Goal: Task Accomplishment & Management: Manage account settings

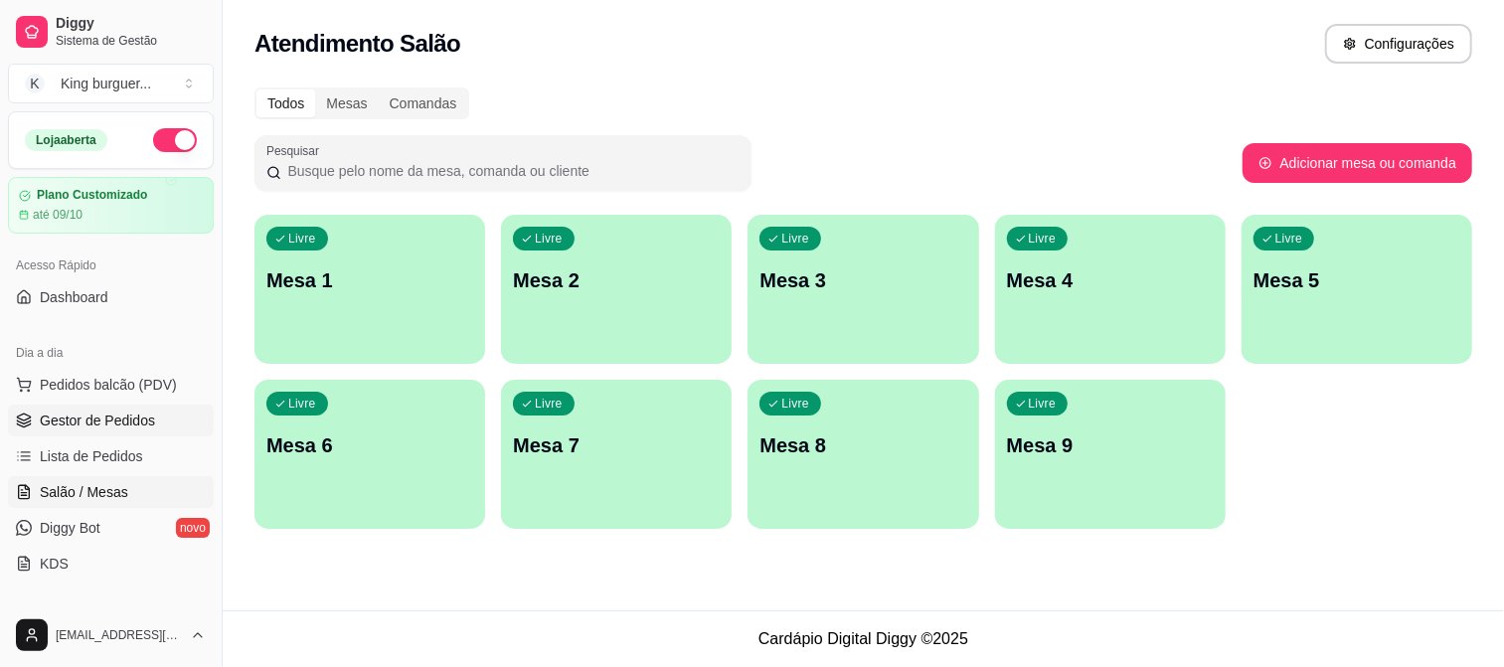
click at [134, 413] on span "Gestor de Pedidos" at bounding box center [97, 420] width 115 height 20
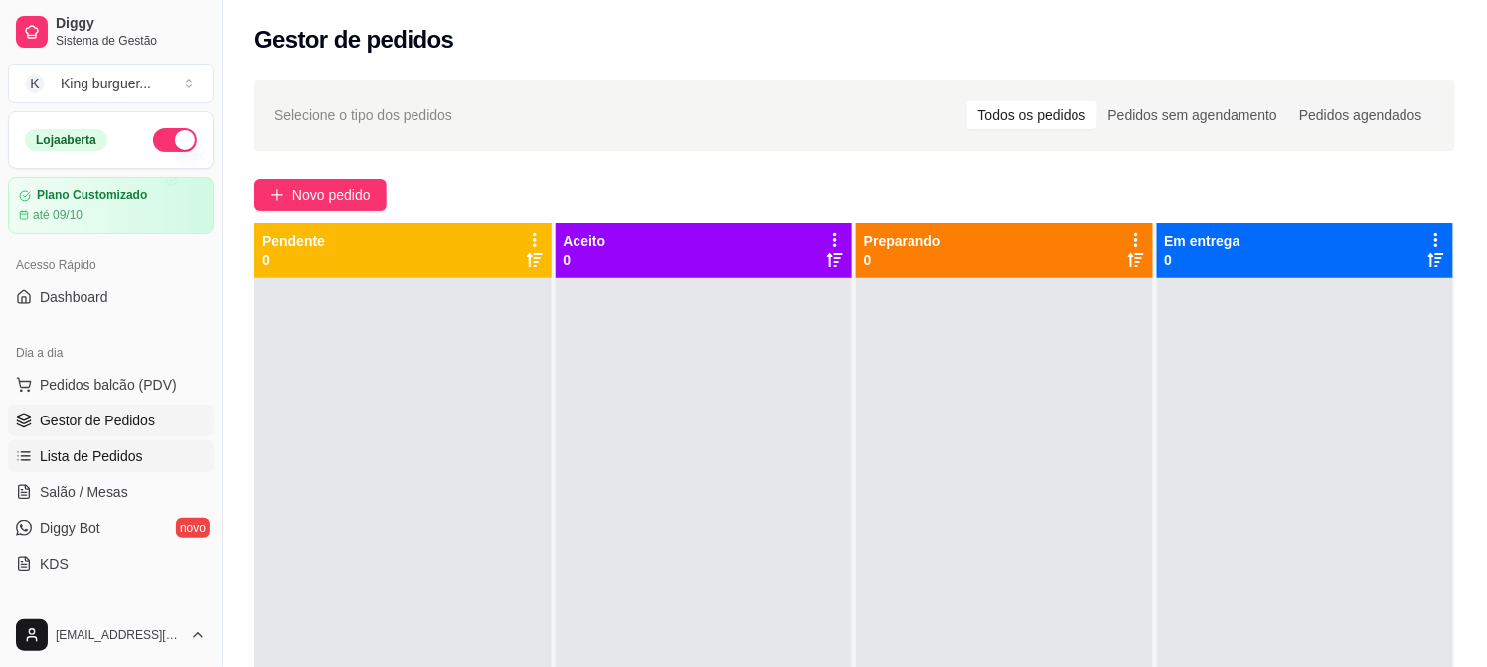
click at [113, 451] on span "Lista de Pedidos" at bounding box center [91, 456] width 103 height 20
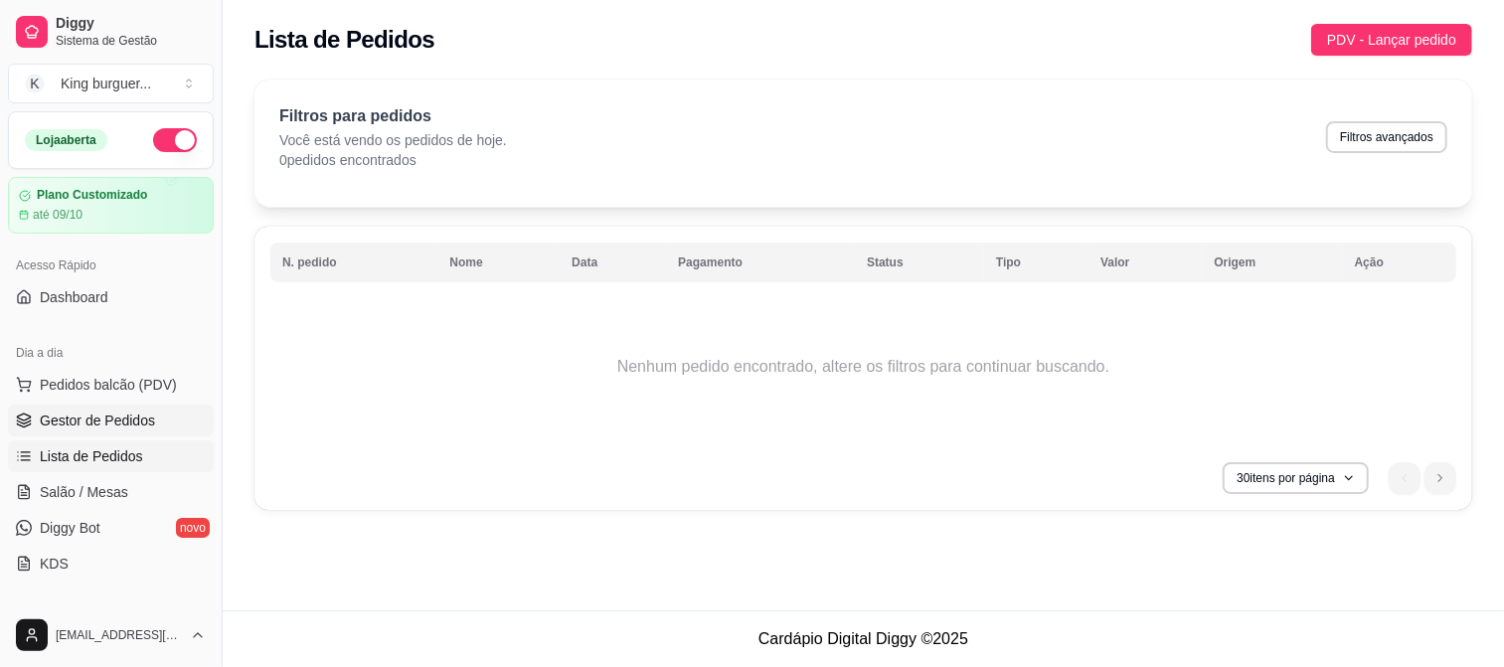
click at [102, 413] on span "Gestor de Pedidos" at bounding box center [97, 420] width 115 height 20
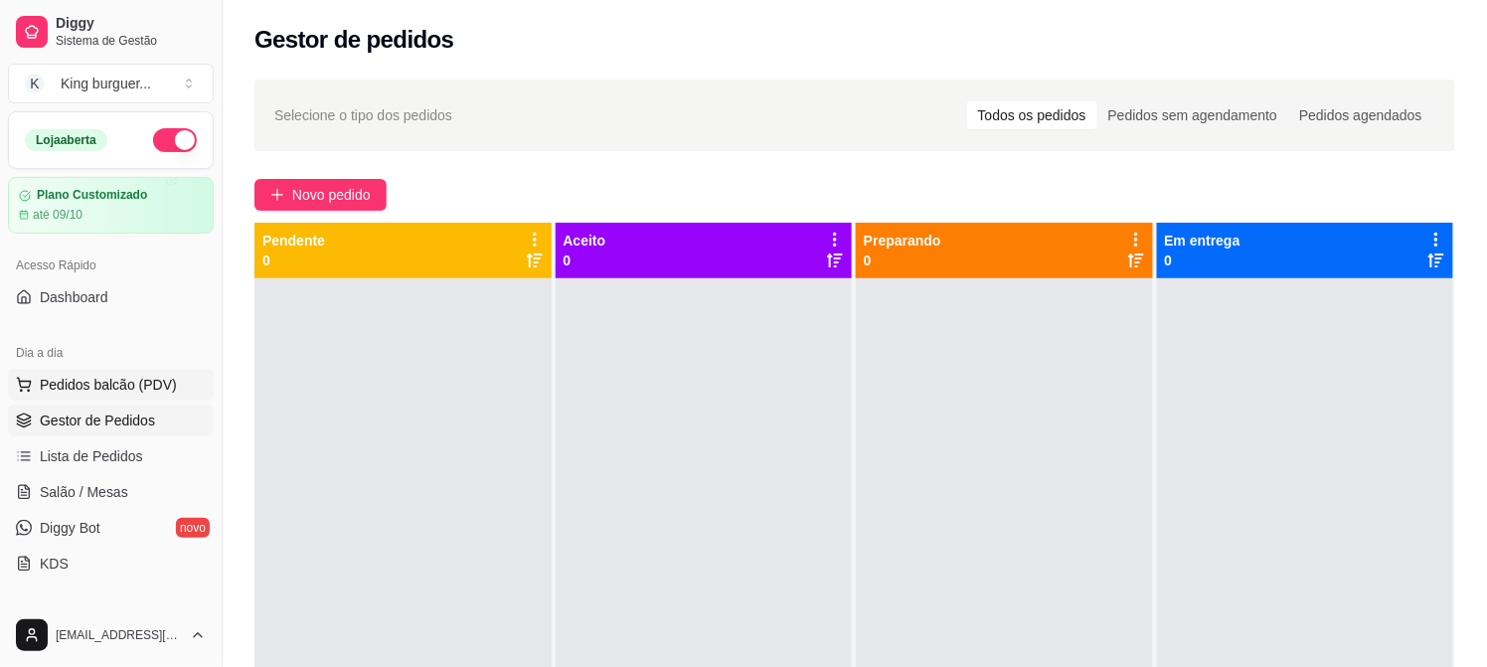
click at [104, 379] on span "Pedidos balcão (PDV)" at bounding box center [108, 385] width 137 height 20
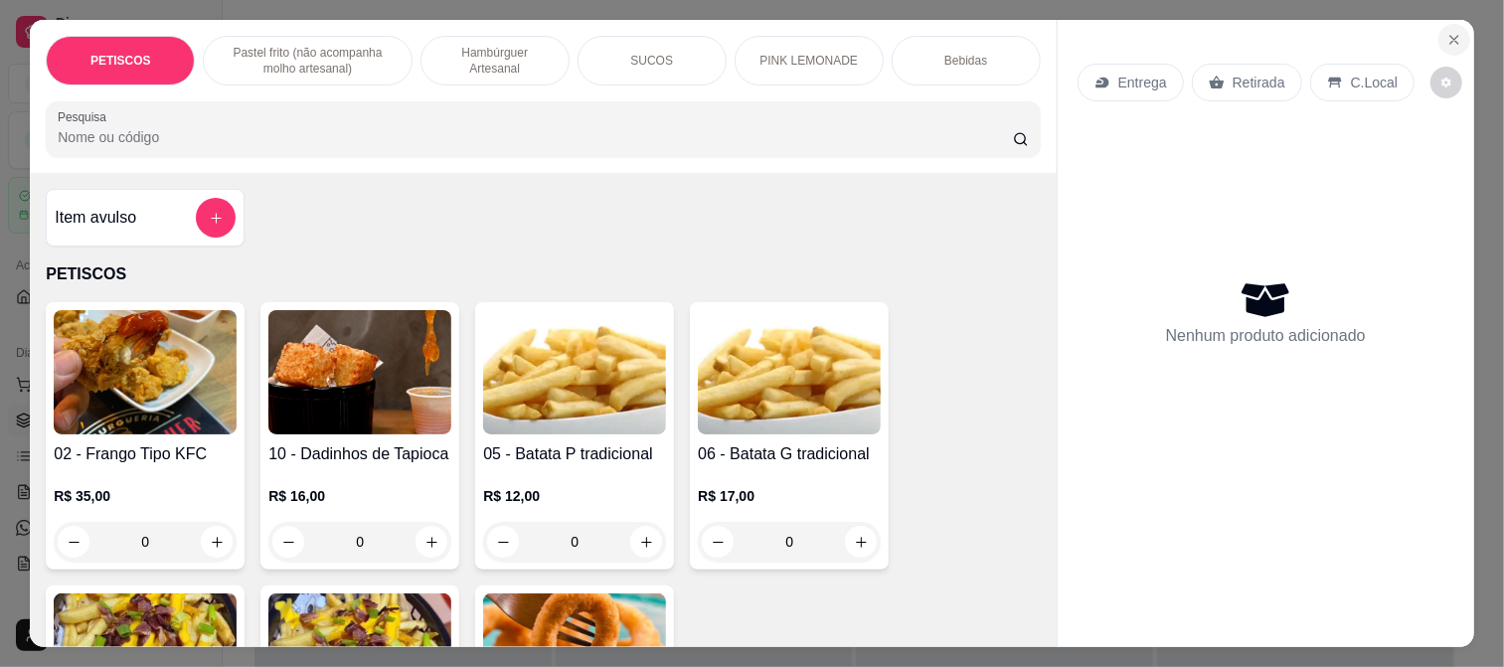
click at [1446, 24] on button "Close" at bounding box center [1454, 40] width 32 height 32
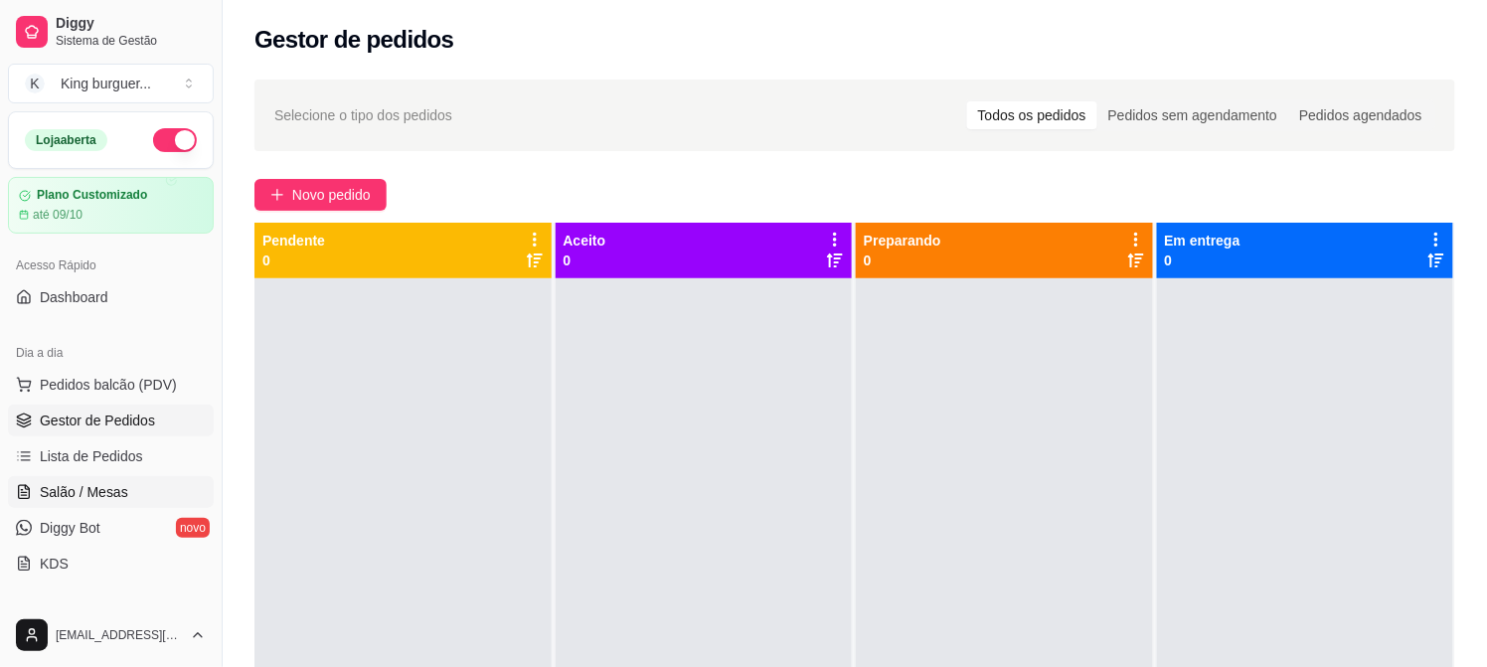
scroll to position [110, 0]
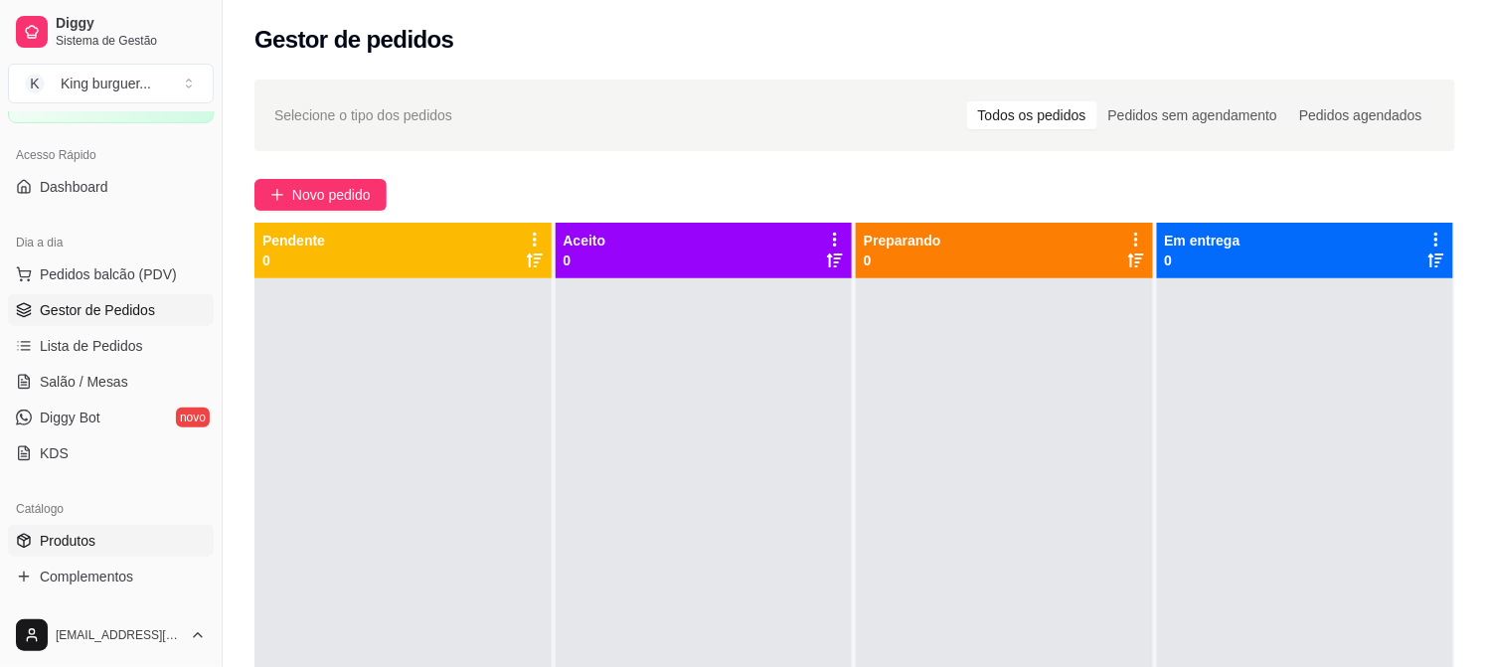
click at [61, 534] on span "Produtos" at bounding box center [68, 541] width 56 height 20
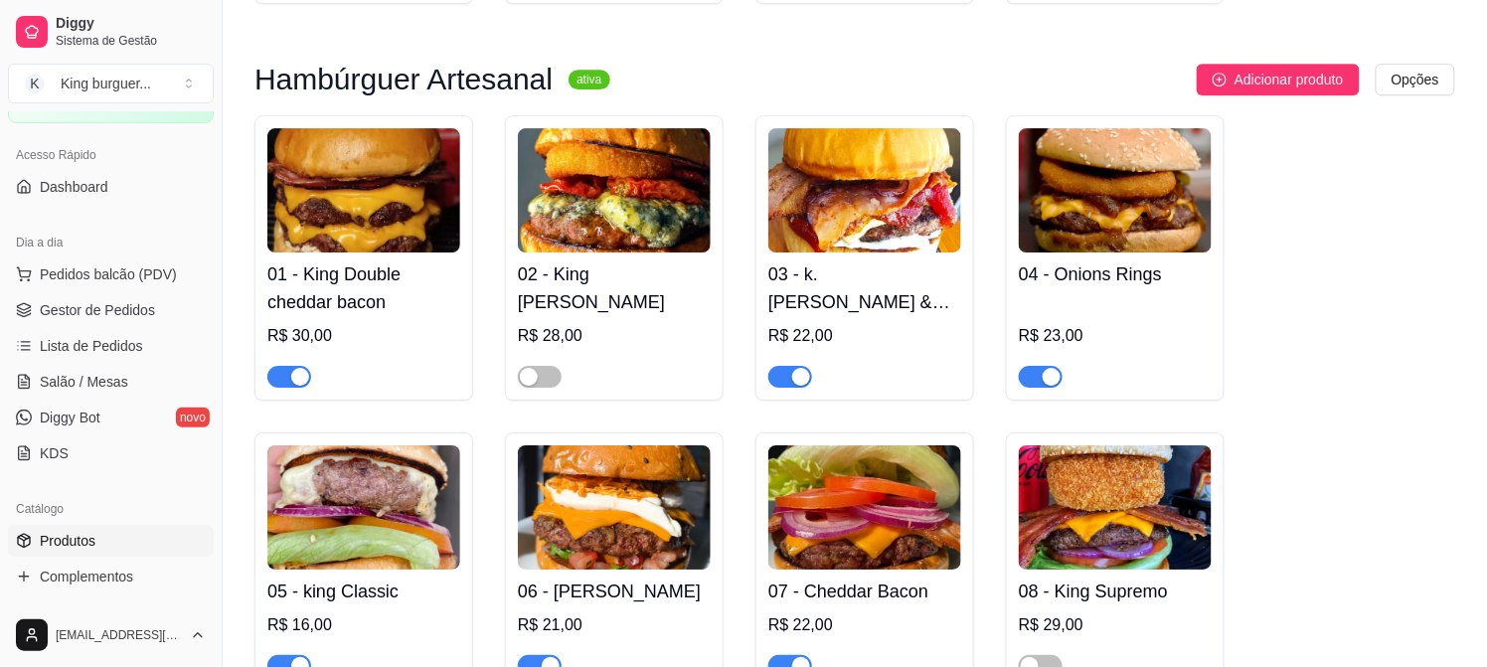
scroll to position [1876, 0]
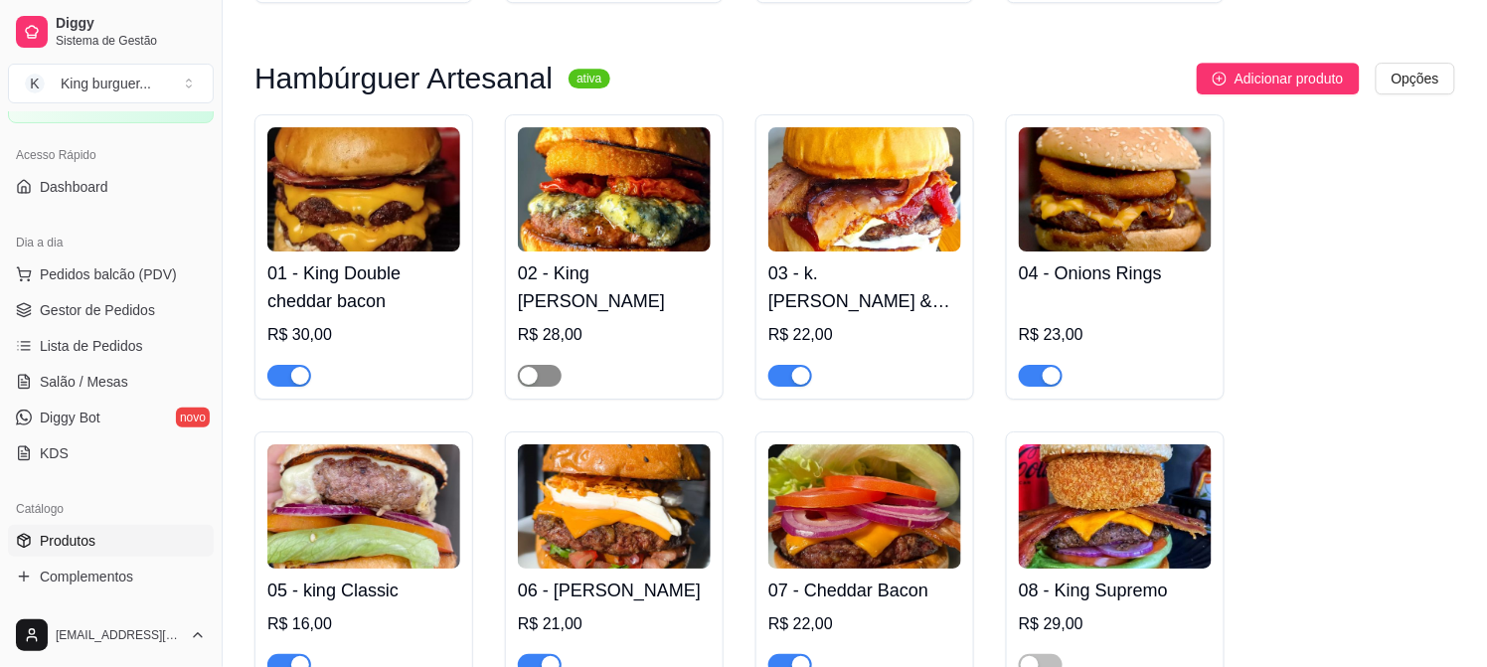
click at [551, 380] on span "button" at bounding box center [540, 376] width 44 height 22
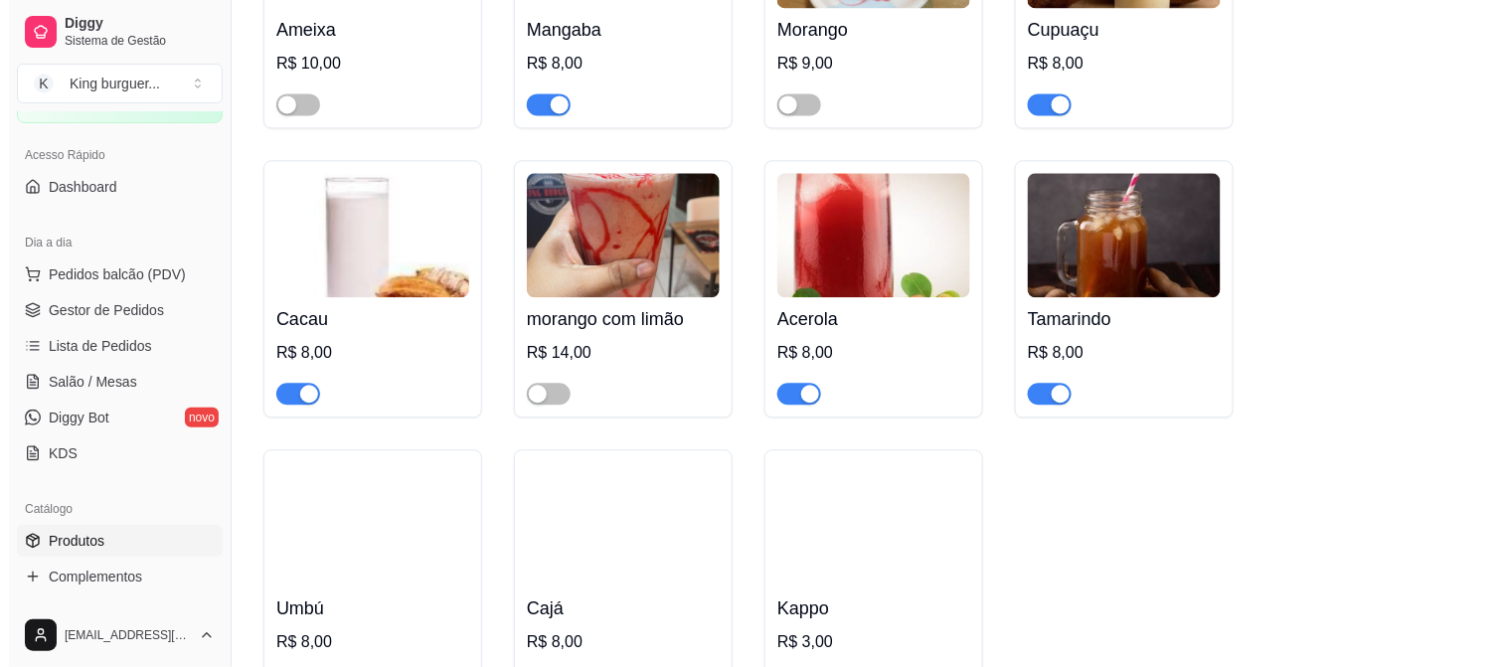
scroll to position [5741, 0]
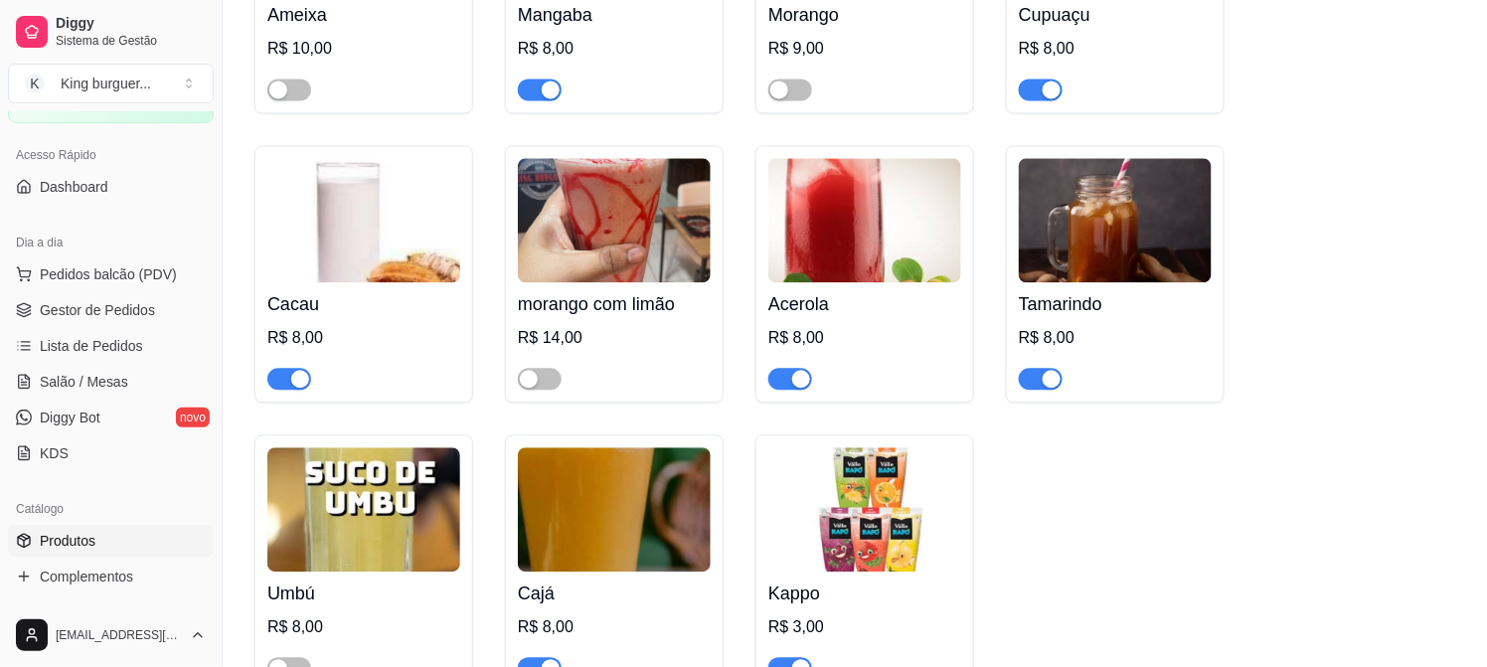
click at [644, 211] on img at bounding box center [614, 220] width 193 height 124
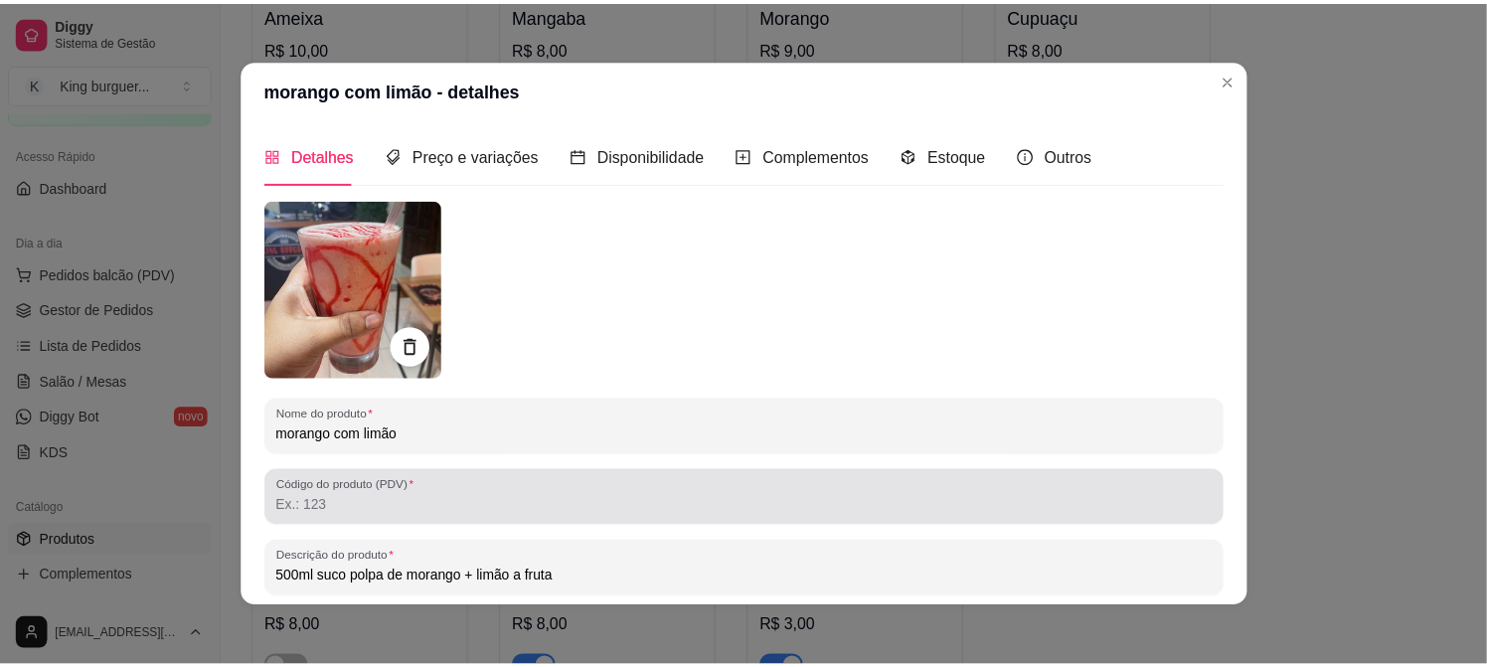
scroll to position [252, 0]
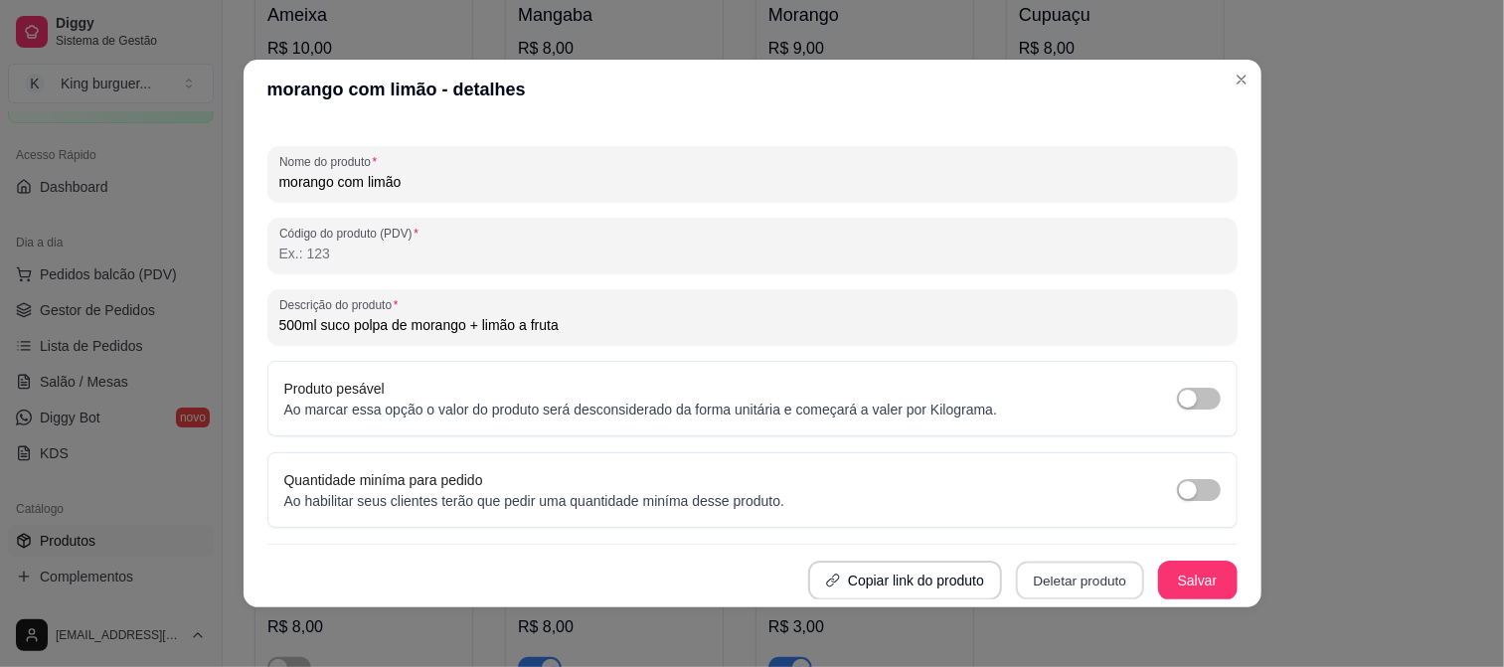
click at [1071, 568] on button "Deletar produto" at bounding box center [1080, 580] width 128 height 39
click at [1070, 518] on button "Confirmar" at bounding box center [1063, 525] width 74 height 31
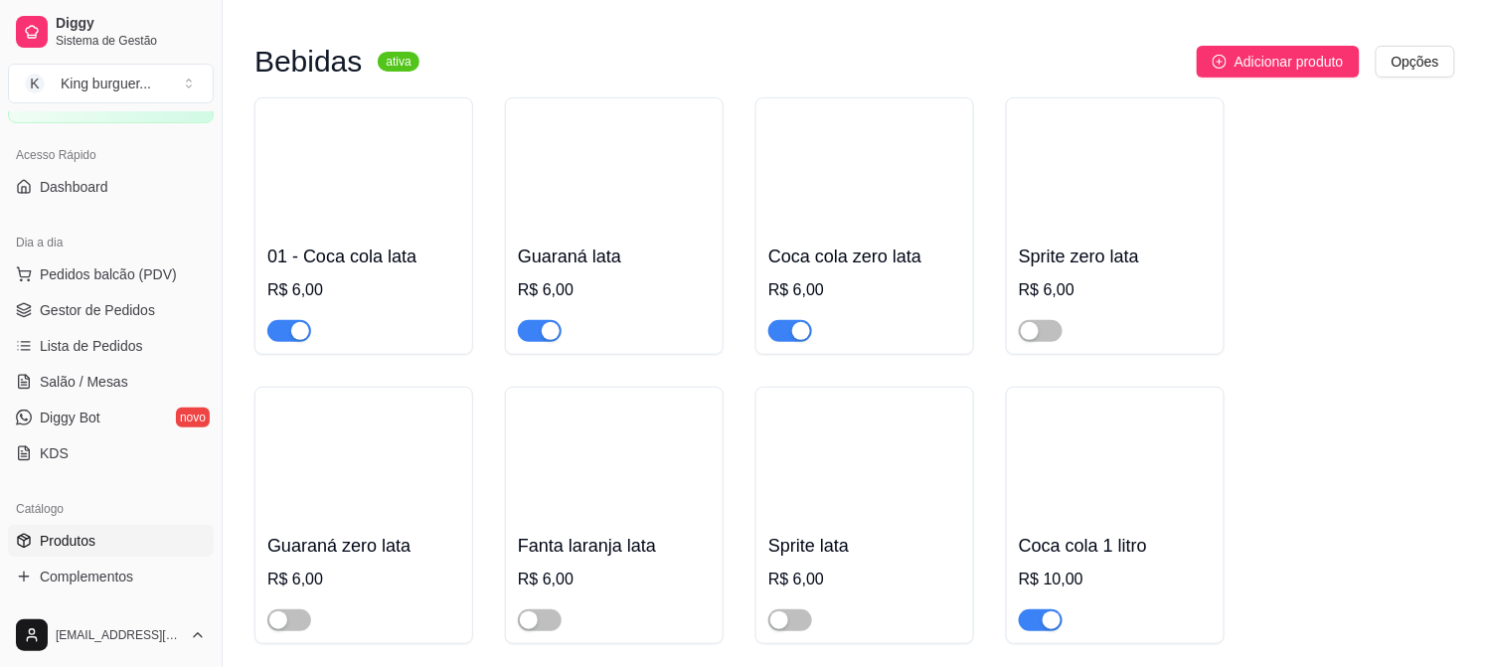
scroll to position [6845, 0]
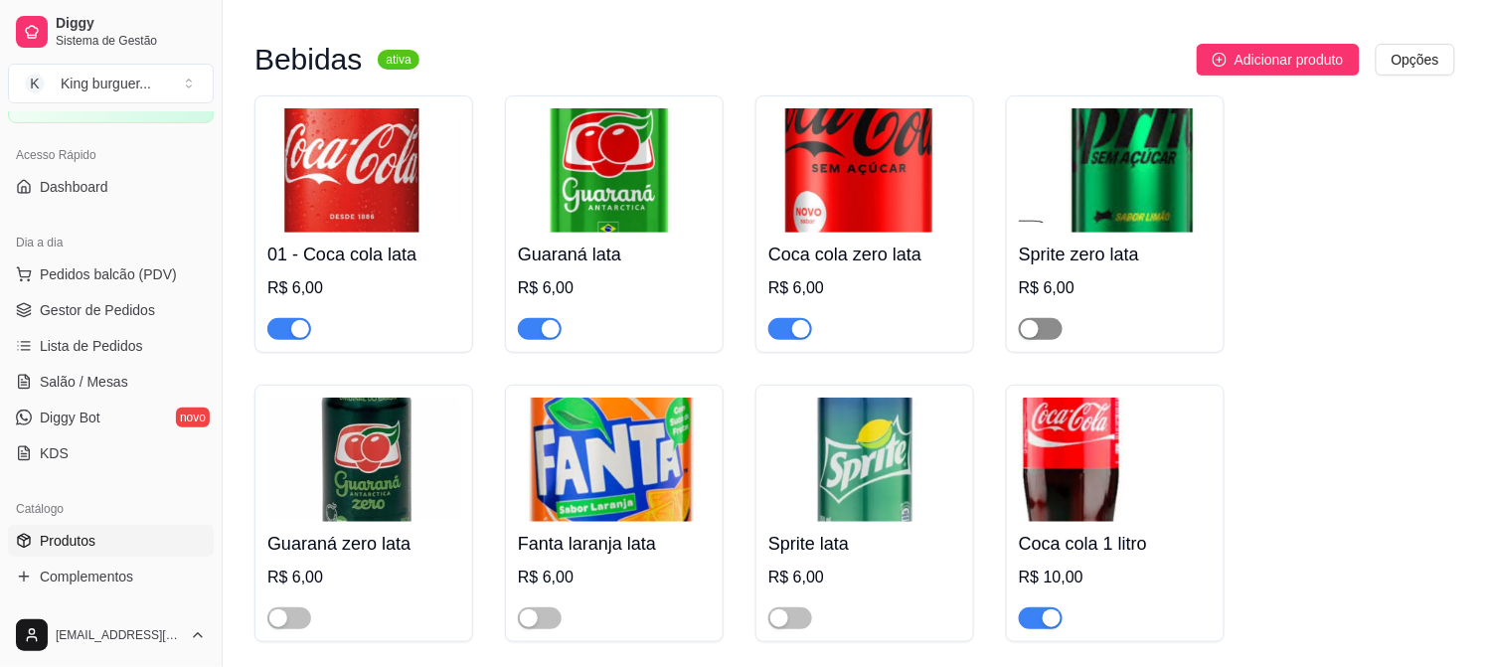
click at [1054, 318] on span "button" at bounding box center [1041, 329] width 44 height 22
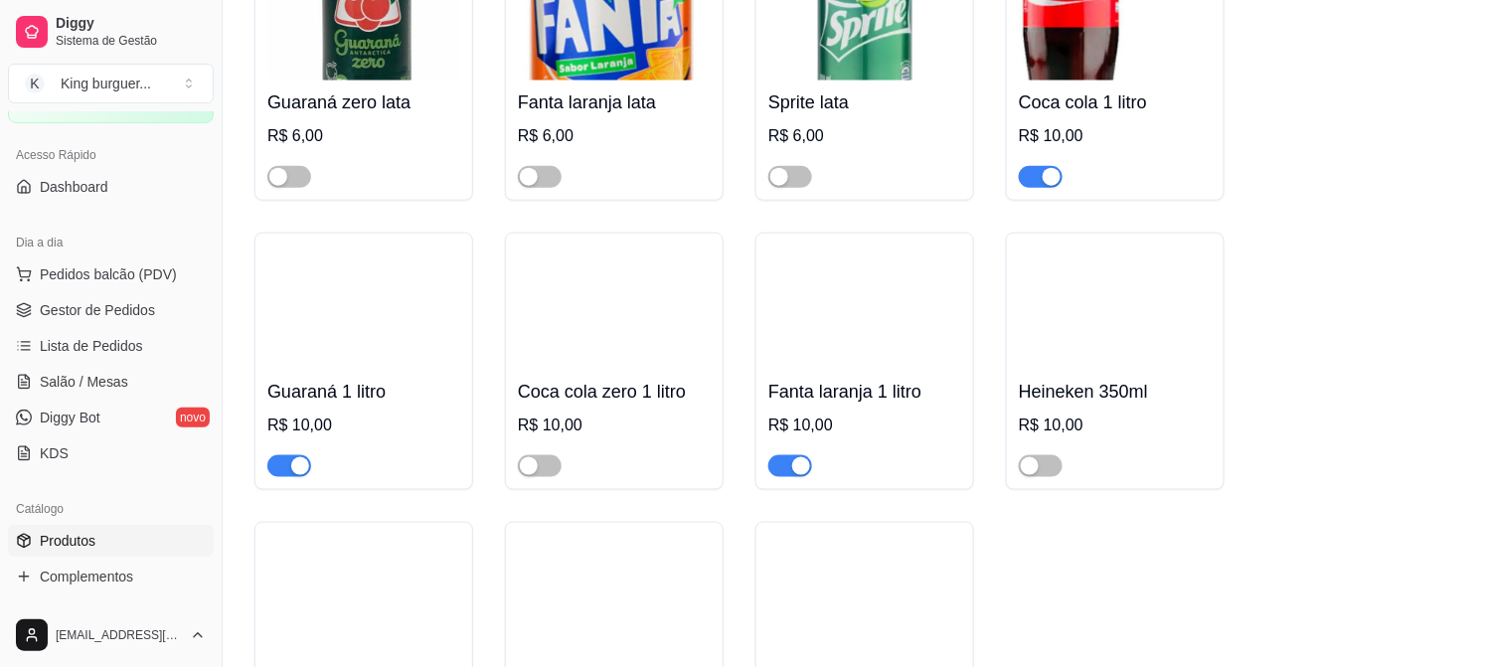
scroll to position [7287, 0]
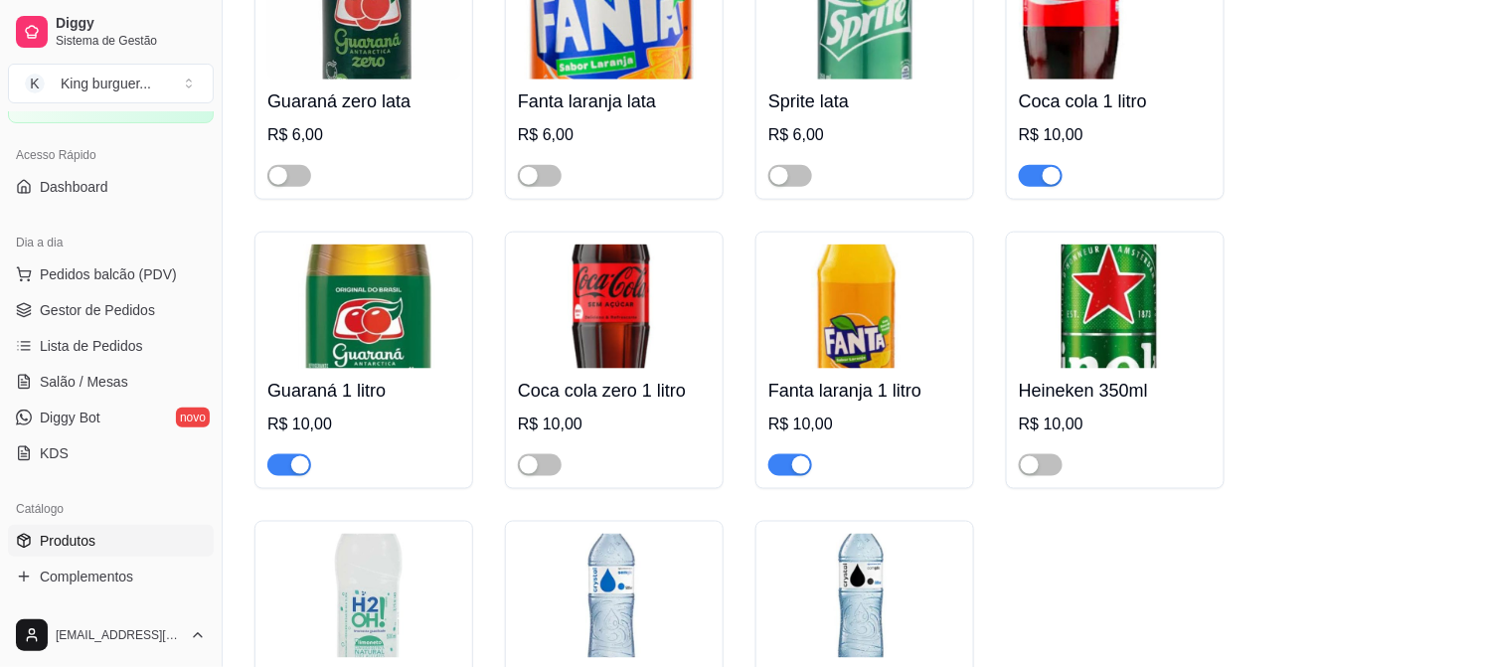
click at [776, 454] on span "button" at bounding box center [790, 465] width 44 height 22
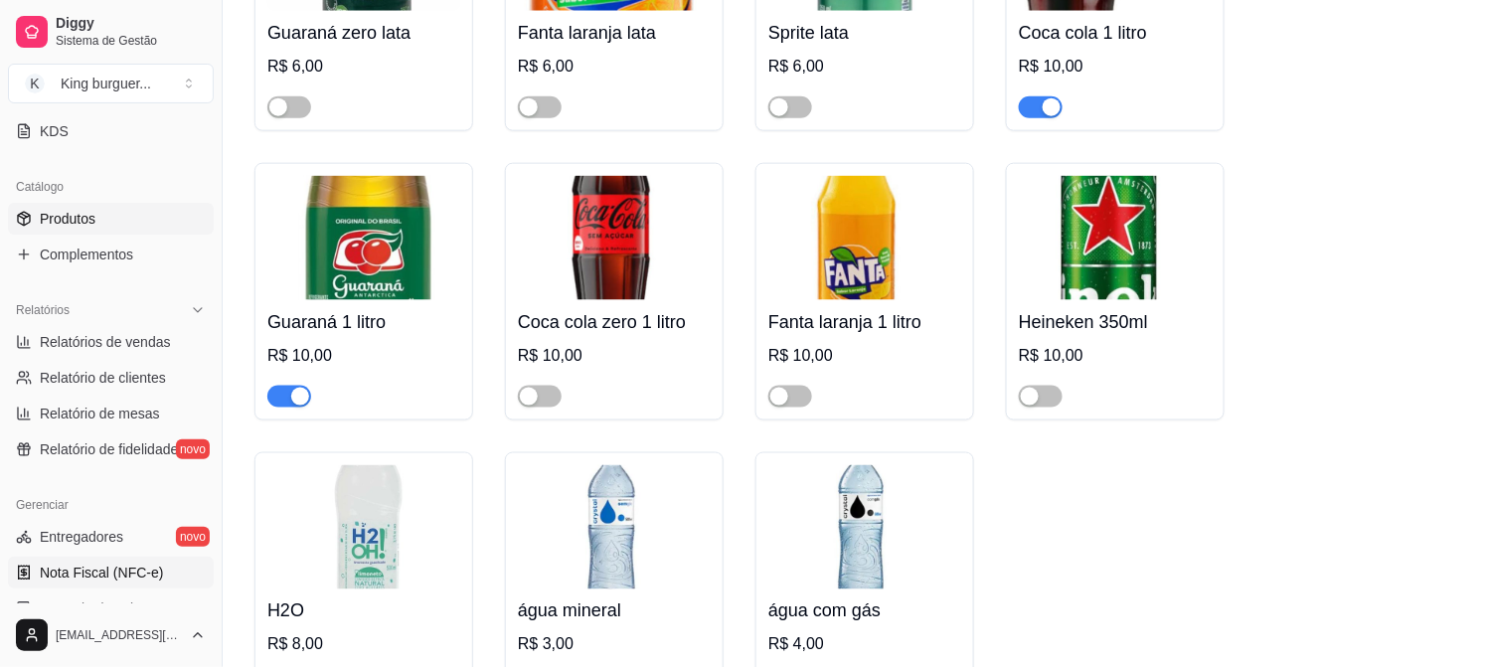
scroll to position [441, 0]
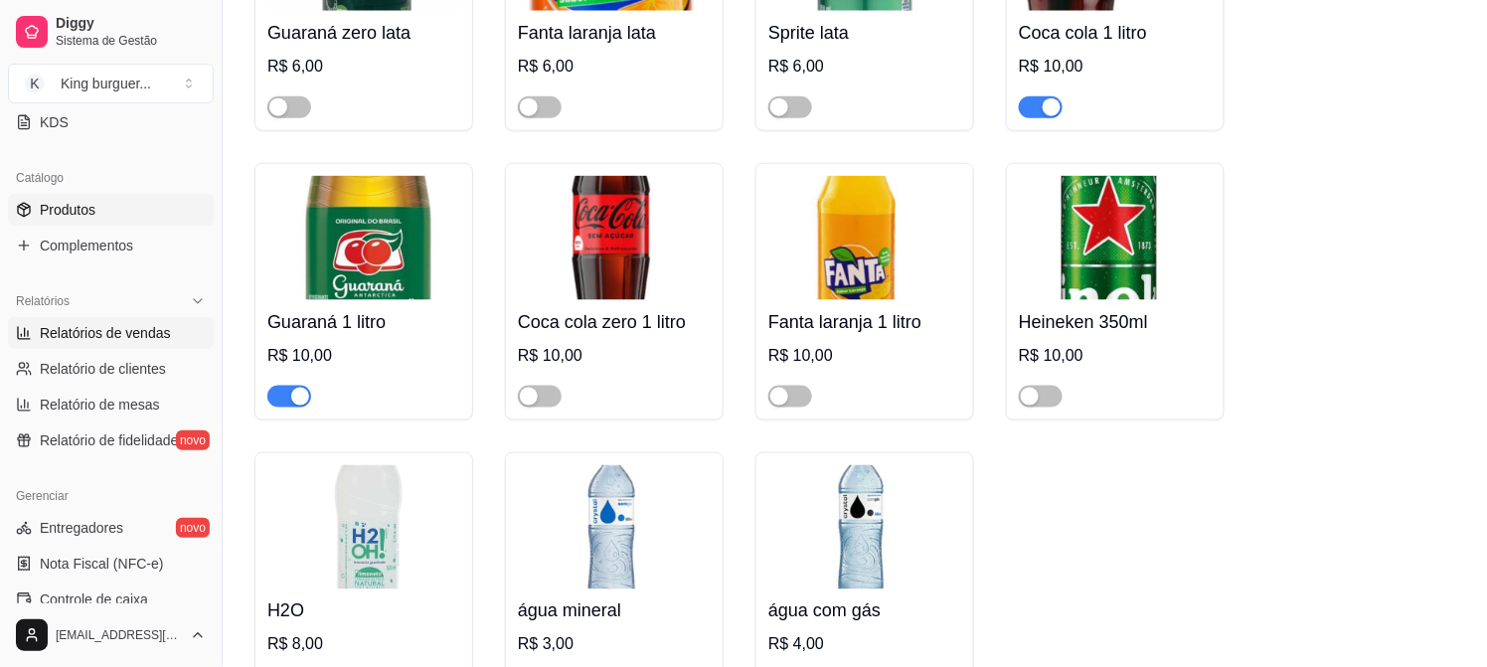
click at [156, 332] on span "Relatórios de vendas" at bounding box center [105, 333] width 131 height 20
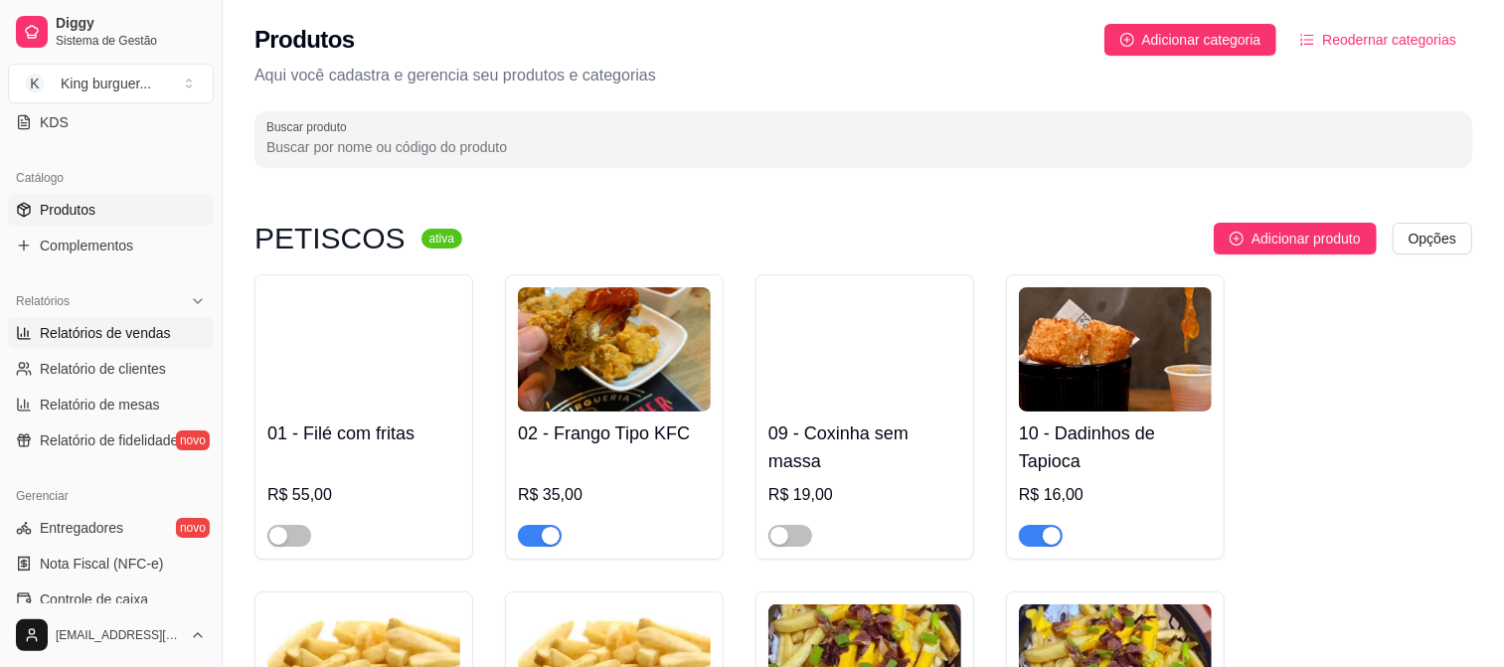
select select "ALL"
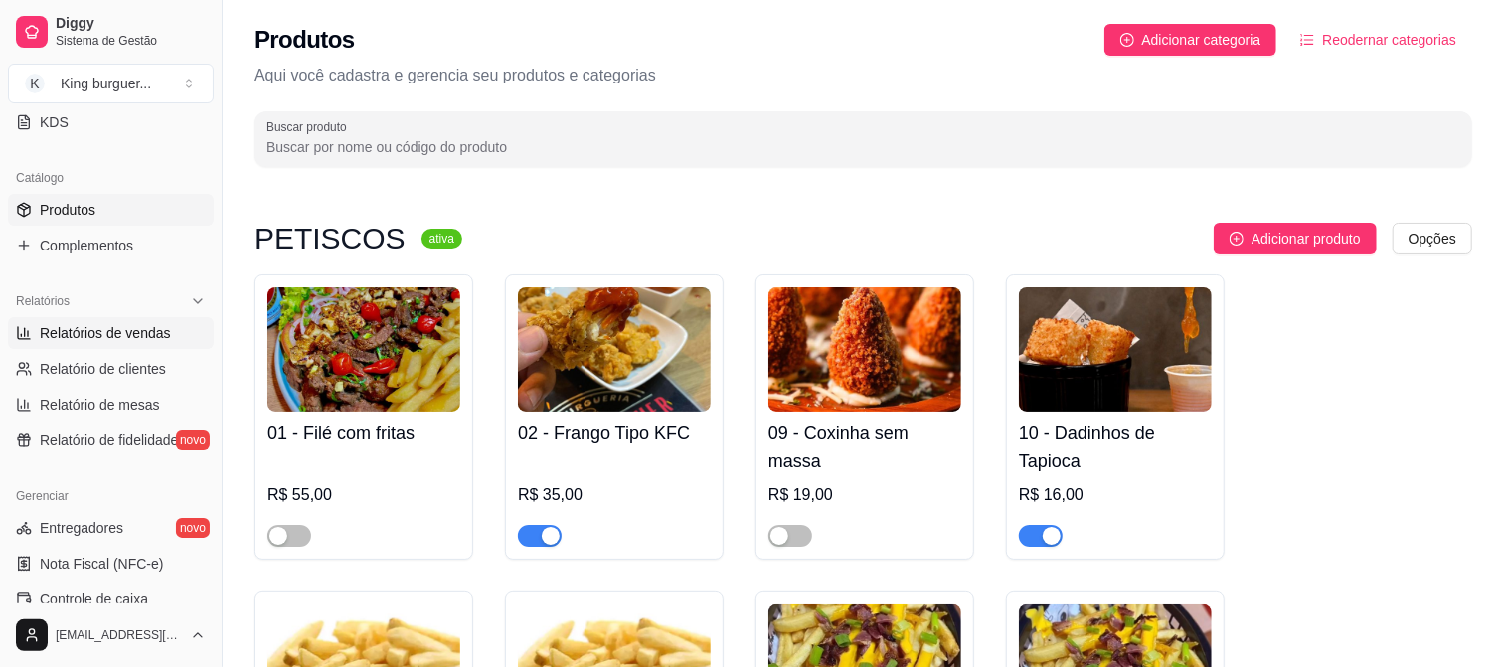
select select "ALL"
select select "0"
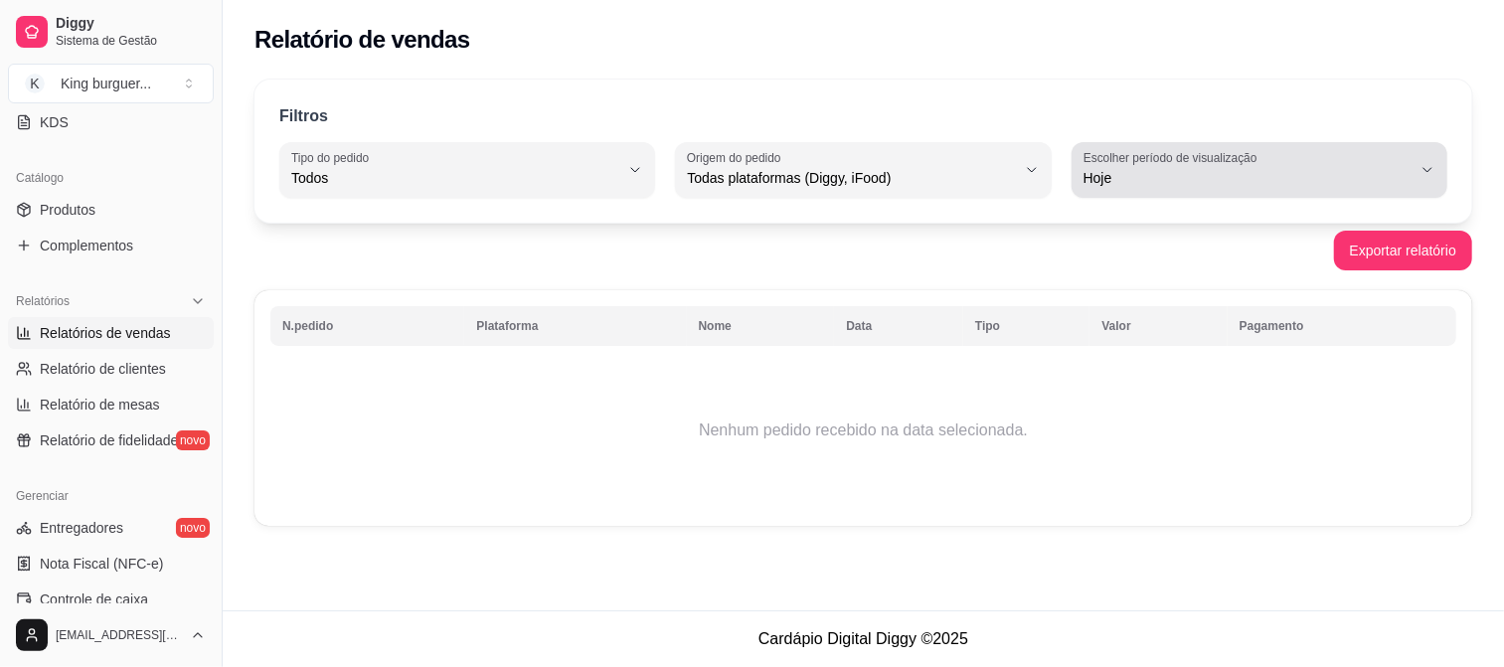
click at [1435, 167] on button "Escolher período de visualização Hoje" at bounding box center [1259, 170] width 376 height 56
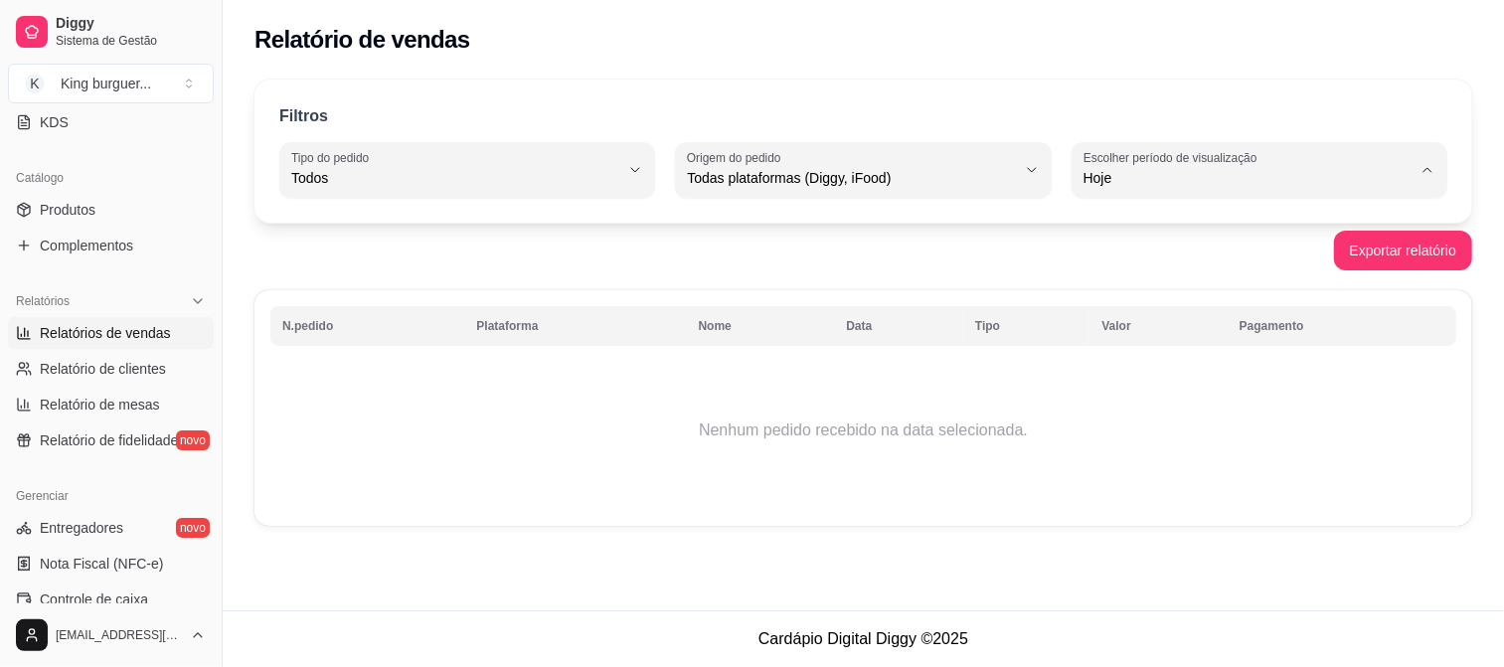
click at [1173, 264] on span "Ontem" at bounding box center [1249, 257] width 311 height 19
type input "1"
select select "1"
